Goal: Task Accomplishment & Management: Manage account settings

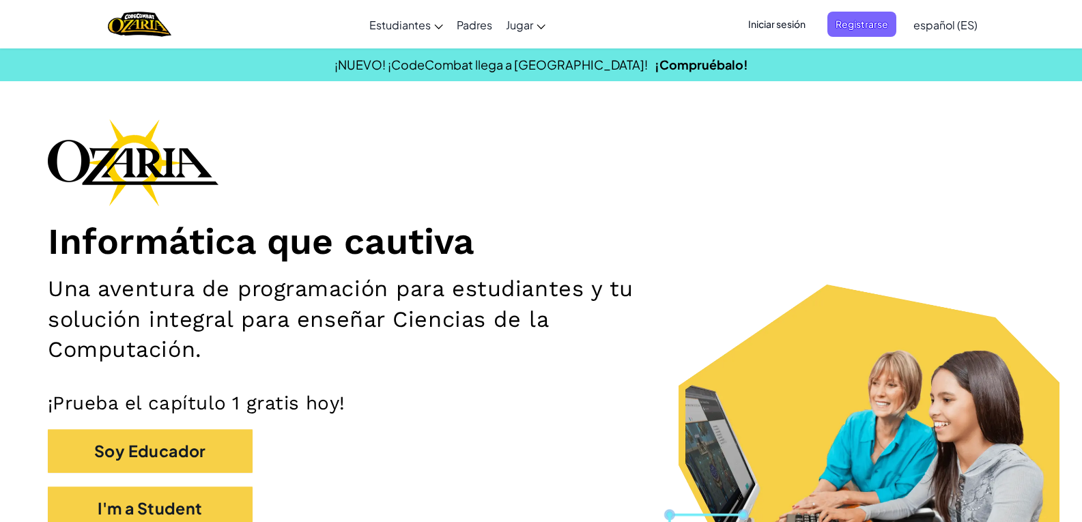
click at [788, 23] on span "Iniciar sesión" at bounding box center [777, 24] width 74 height 25
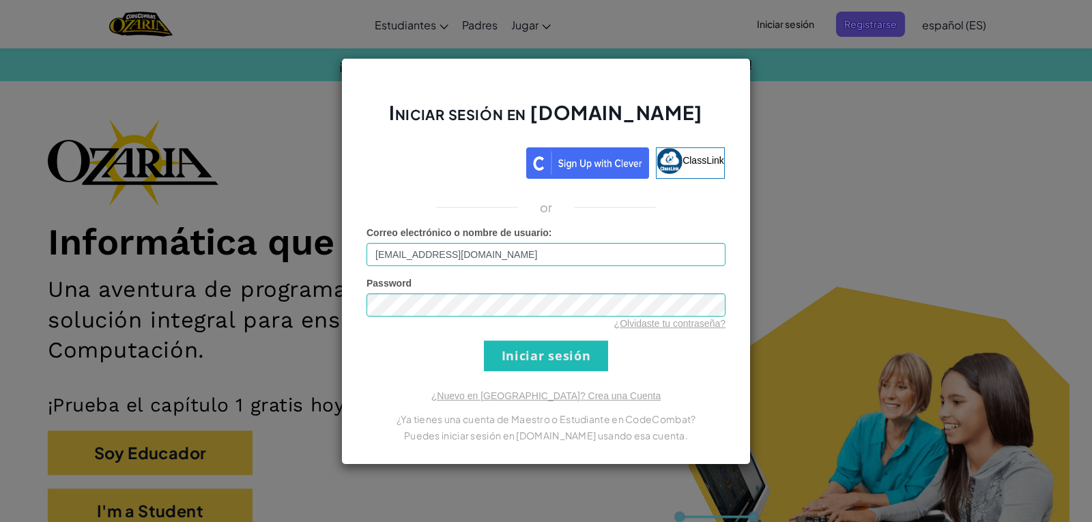
drag, startPoint x: 513, startPoint y: 258, endPoint x: 390, endPoint y: 238, distance: 125.1
click at [390, 238] on div "Correo electrónico o nombre de usuario : [EMAIL_ADDRESS][DOMAIN_NAME]" at bounding box center [546, 246] width 359 height 40
click at [399, 255] on input "[EMAIL_ADDRESS][DOMAIN_NAME]" at bounding box center [546, 254] width 359 height 23
click at [413, 258] on input "[EMAIL_ADDRESS][DOMAIN_NAME]" at bounding box center [546, 254] width 359 height 23
drag, startPoint x: 416, startPoint y: 253, endPoint x: 562, endPoint y: 255, distance: 146.8
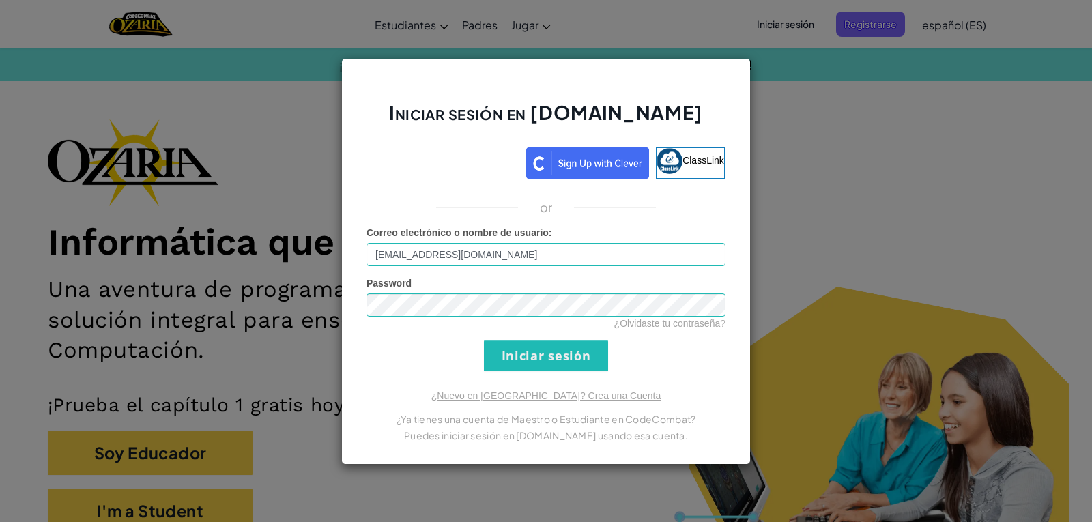
click at [425, 253] on input "[EMAIL_ADDRESS][DOMAIN_NAME]" at bounding box center [546, 254] width 359 height 23
click at [392, 257] on input "[EMAIL_ADDRESS][DOMAIN_NAME]" at bounding box center [546, 254] width 359 height 23
click at [420, 255] on input "[EMAIL_ADDRESS][DOMAIN_NAME]" at bounding box center [546, 254] width 359 height 23
click at [424, 255] on input "[EMAIL_ADDRESS][DOMAIN_NAME]" at bounding box center [546, 254] width 359 height 23
type input "[EMAIL_ADDRESS][DOMAIN_NAME]"
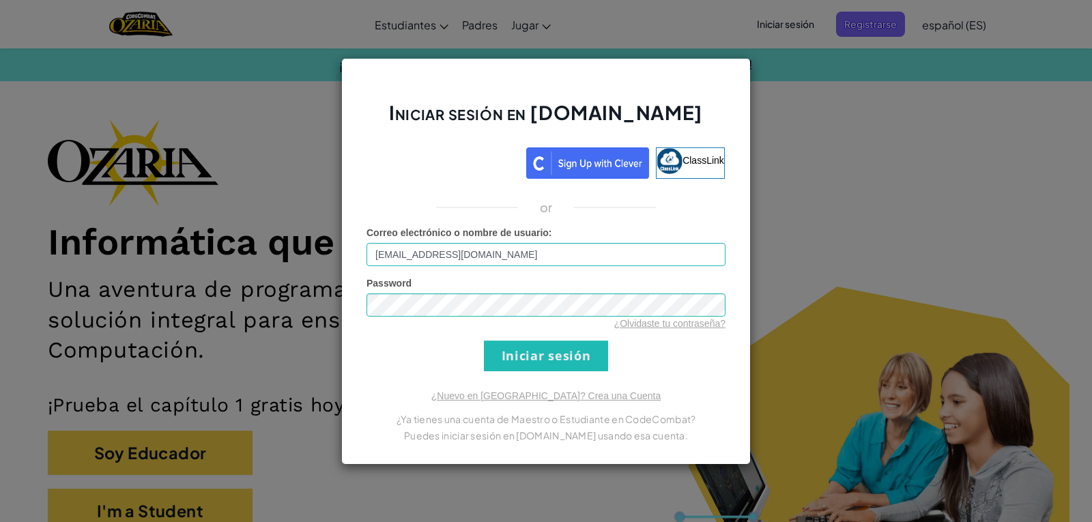
click at [679, 379] on div "Iniciar sesión en [DOMAIN_NAME] ClassLink or Error desconocido. Correo electrón…" at bounding box center [546, 261] width 410 height 407
click at [610, 359] on form "Correo electrónico o nombre de usuario : [EMAIL_ADDRESS][DOMAIN_NAME] Password …" at bounding box center [546, 298] width 359 height 145
click at [595, 357] on input "Iniciar sesión" at bounding box center [546, 356] width 124 height 31
